Goal: Task Accomplishment & Management: Manage account settings

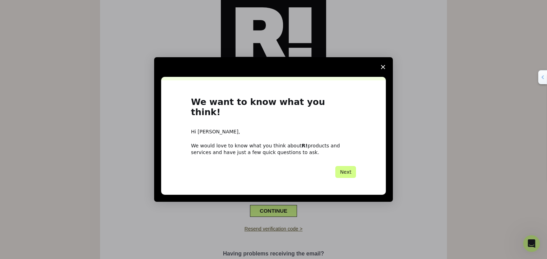
scroll to position [36, 0]
click at [347, 166] on button "Next" at bounding box center [345, 172] width 21 height 12
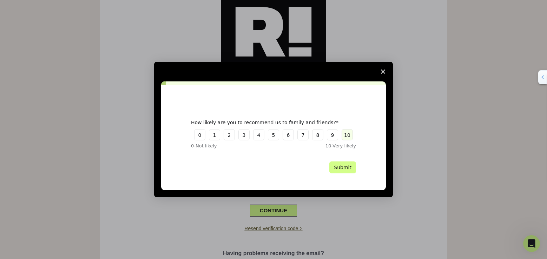
click at [346, 134] on button "10" at bounding box center [347, 134] width 11 height 11
click at [344, 168] on button "Submit" at bounding box center [342, 168] width 27 height 12
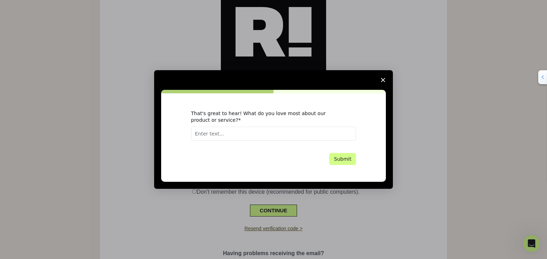
click at [217, 133] on input "Enter text..." at bounding box center [273, 134] width 165 height 14
click at [237, 134] on input "works well, very eay to use" at bounding box center [273, 134] width 165 height 14
click at [261, 133] on input "works well, very easy to use" at bounding box center [273, 134] width 165 height 14
click at [198, 137] on input "works well, very easy to use platform" at bounding box center [273, 134] width 165 height 14
click at [199, 136] on input "works well, very easy to use platform" at bounding box center [273, 134] width 165 height 14
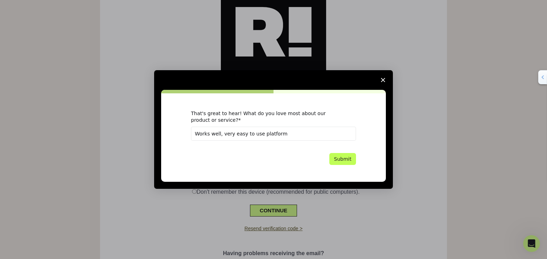
type input "Works well, very easy to use platform"
click at [340, 157] on button "Submit" at bounding box center [342, 159] width 27 height 12
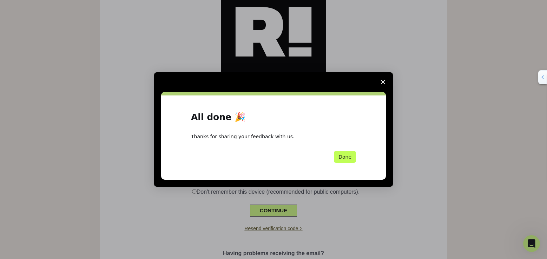
click at [345, 156] on button "Done" at bounding box center [345, 157] width 22 height 12
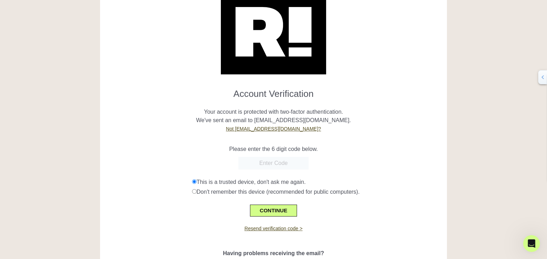
click at [262, 160] on input "text" at bounding box center [273, 163] width 70 height 13
type input "241742"
click at [274, 208] on button "CONTINUE" at bounding box center [273, 211] width 47 height 12
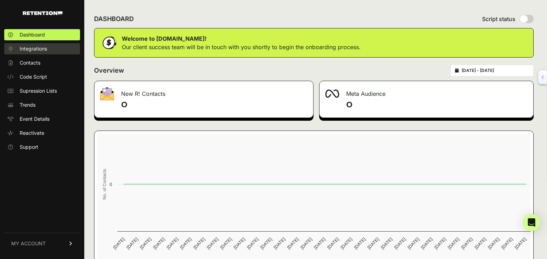
click at [28, 48] on span "Integrations" at bounding box center [33, 48] width 27 height 7
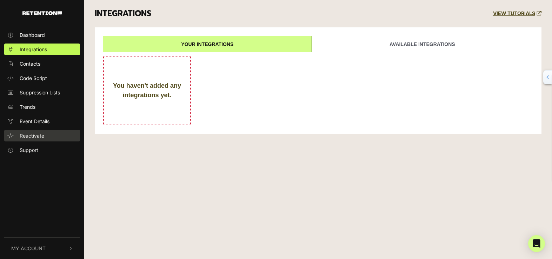
click at [28, 134] on span "Reactivate" at bounding box center [32, 135] width 25 height 7
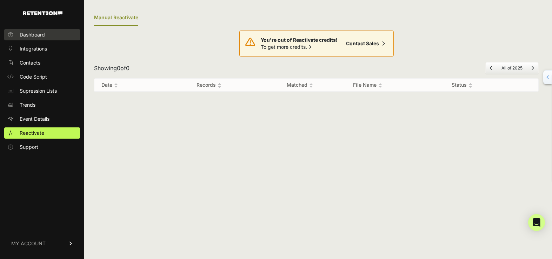
click at [32, 35] on span "Dashboard" at bounding box center [32, 34] width 25 height 7
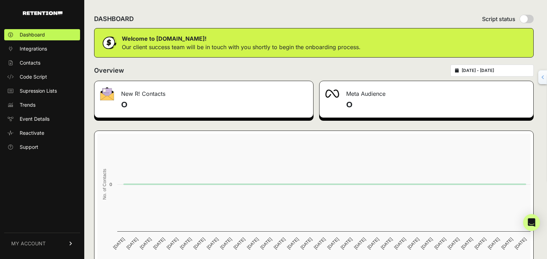
click at [32, 245] on span "MY ACCOUNT" at bounding box center [28, 243] width 34 height 7
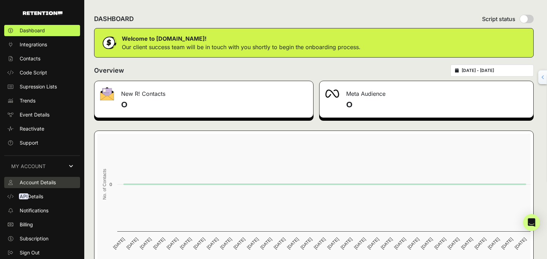
click at [41, 182] on span "Account Details" at bounding box center [38, 182] width 36 height 7
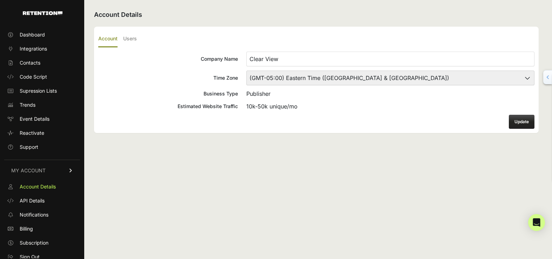
scroll to position [4, 0]
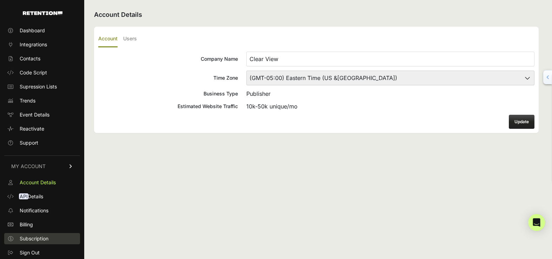
click at [32, 237] on span "Subscription" at bounding box center [34, 238] width 29 height 7
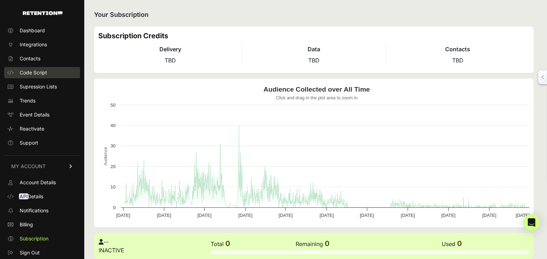
scroll to position [2, 0]
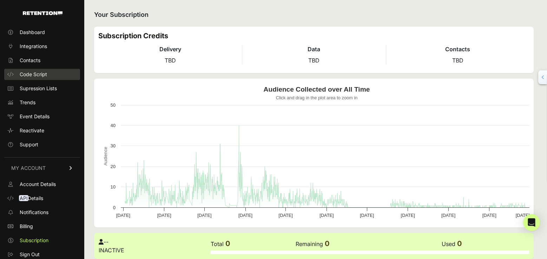
click at [37, 69] on link "Code Script" at bounding box center [42, 74] width 76 height 11
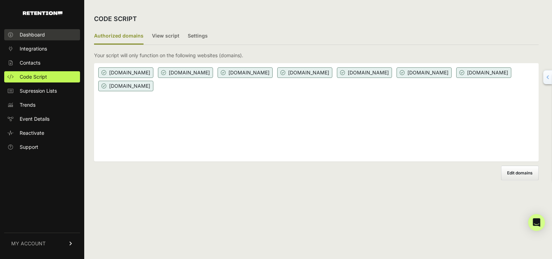
click at [27, 31] on link "Dashboard" at bounding box center [42, 34] width 76 height 11
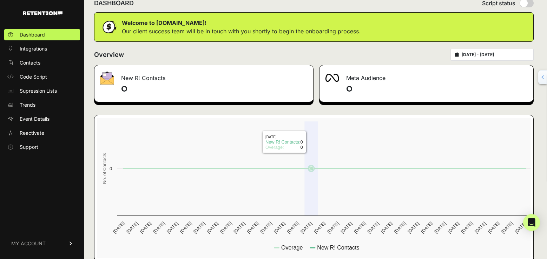
scroll to position [15, 0]
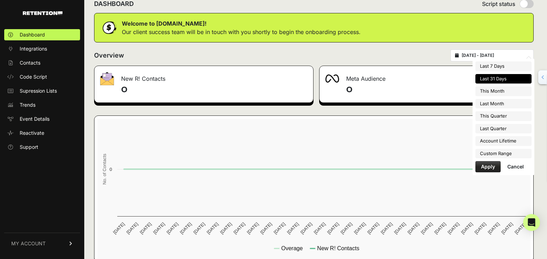
click at [503, 53] on input "[DATE] - [DATE]" at bounding box center [495, 56] width 67 height 6
click at [483, 140] on li "Account Lifetime" at bounding box center [503, 141] width 56 height 10
type input "[DATE] - [DATE]"
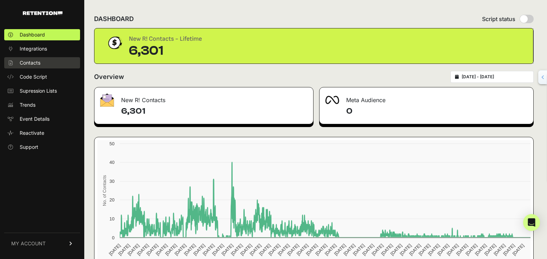
click at [33, 61] on span "Contacts" at bounding box center [30, 62] width 21 height 7
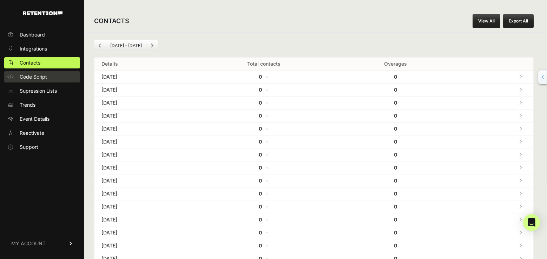
click at [30, 73] on span "Code Script" at bounding box center [33, 76] width 27 height 7
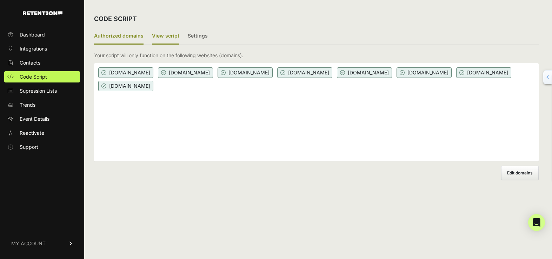
click at [160, 33] on label "View script" at bounding box center [165, 36] width 27 height 17
click at [0, 0] on input "View script" at bounding box center [0, 0] width 0 height 0
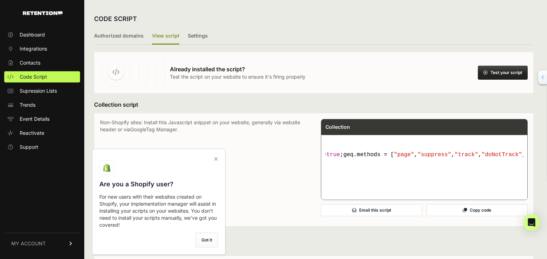
scroll to position [0, 706]
click at [476, 216] on button "Copy code" at bounding box center [477, 210] width 101 height 12
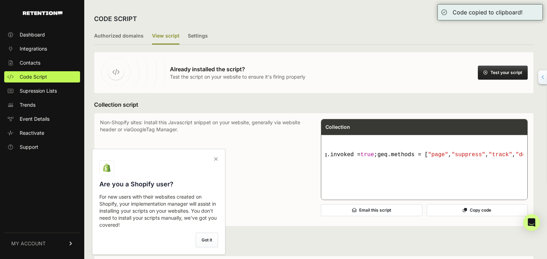
click at [467, 212] on icon at bounding box center [465, 210] width 4 height 4
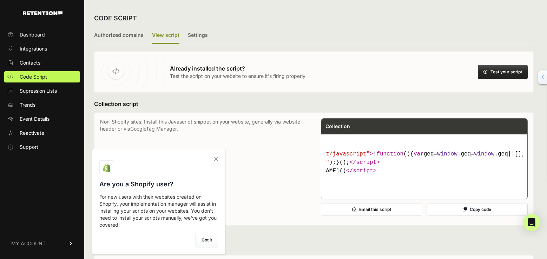
scroll to position [0, 0]
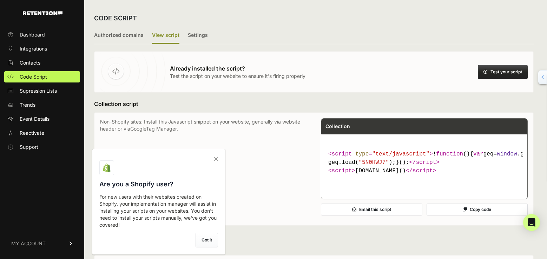
click at [473, 216] on button "Copy code" at bounding box center [477, 210] width 101 height 12
click at [508, 71] on button "Test your script" at bounding box center [503, 72] width 50 height 14
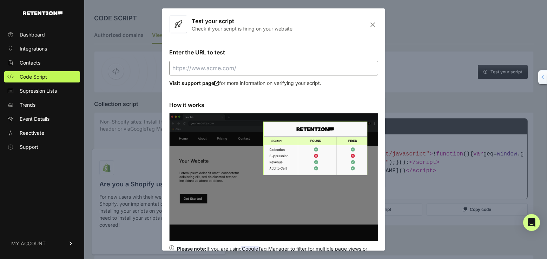
click at [316, 69] on input "Enter the URL to test" at bounding box center [273, 68] width 209 height 15
click at [250, 68] on input "Enter the URL to test" at bounding box center [273, 68] width 209 height 15
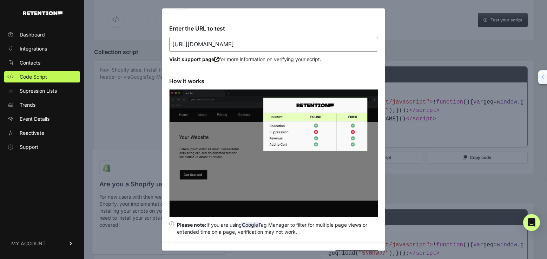
scroll to position [31, 0]
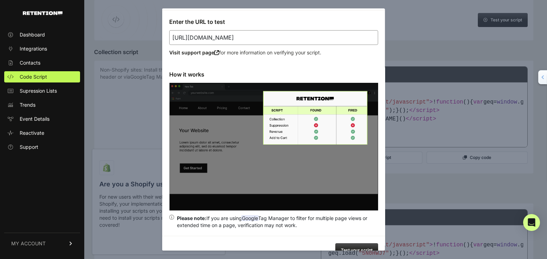
type input "https://ezdrivingdirections.com"
click at [351, 243] on button "Test your script" at bounding box center [356, 250] width 43 height 14
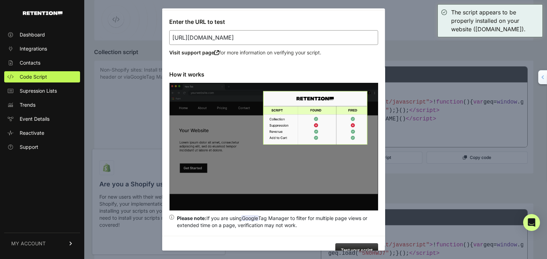
click at [144, 114] on div at bounding box center [273, 129] width 547 height 259
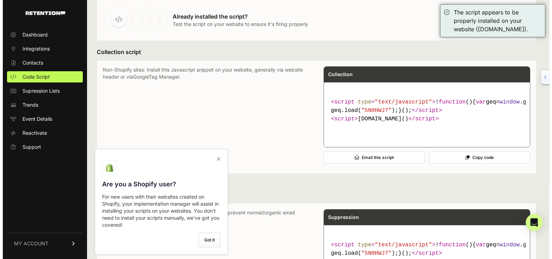
scroll to position [0, 0]
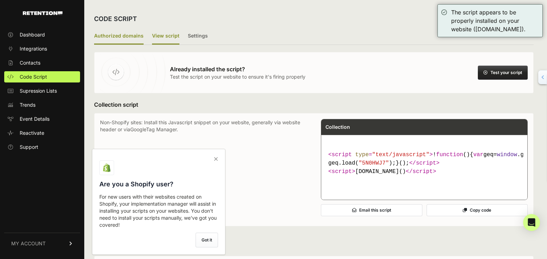
click at [116, 38] on label "Authorized domains" at bounding box center [119, 36] width 50 height 17
click at [0, 0] on input "Authorized domains" at bounding box center [0, 0] width 0 height 0
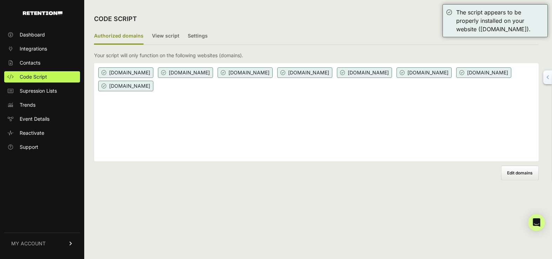
click at [520, 171] on span "Edit domains" at bounding box center [520, 172] width 26 height 5
click at [0, 0] on input "Add domain" at bounding box center [0, 0] width 0 height 0
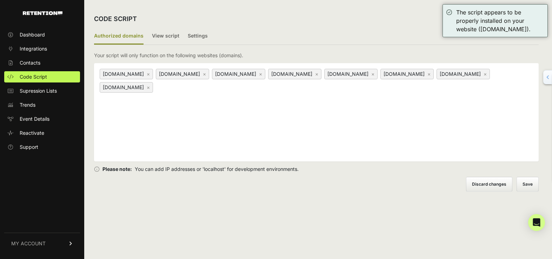
click at [431, 74] on link "×" at bounding box center [429, 74] width 3 height 6
click at [533, 183] on button "Save" at bounding box center [528, 184] width 21 height 14
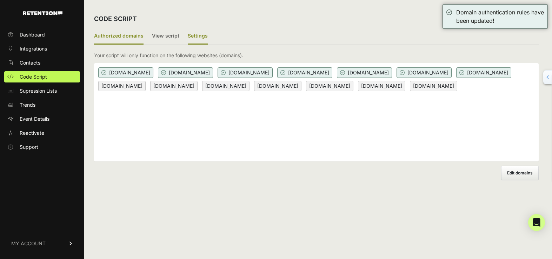
click at [190, 37] on label "Settings" at bounding box center [198, 36] width 20 height 17
click at [0, 0] on input "Settings" at bounding box center [0, 0] width 0 height 0
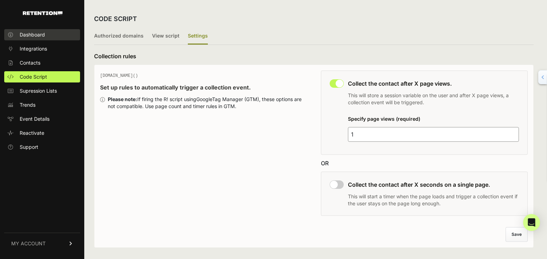
click at [28, 32] on span "Dashboard" at bounding box center [32, 34] width 25 height 7
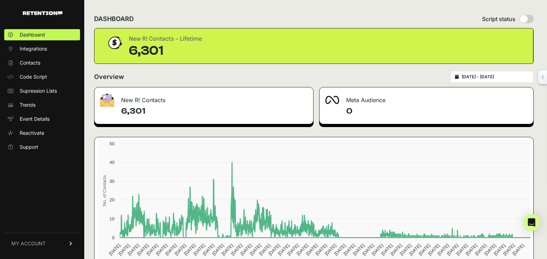
click at [534, 19] on input "radio" at bounding box center [527, 19] width 14 height 8
radio input "true"
radio input "false"
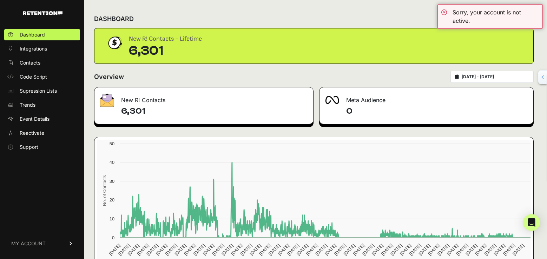
click at [416, 13] on div "DASHBOARD Script status" at bounding box center [314, 19] width 440 height 18
